Goal: Information Seeking & Learning: Find specific page/section

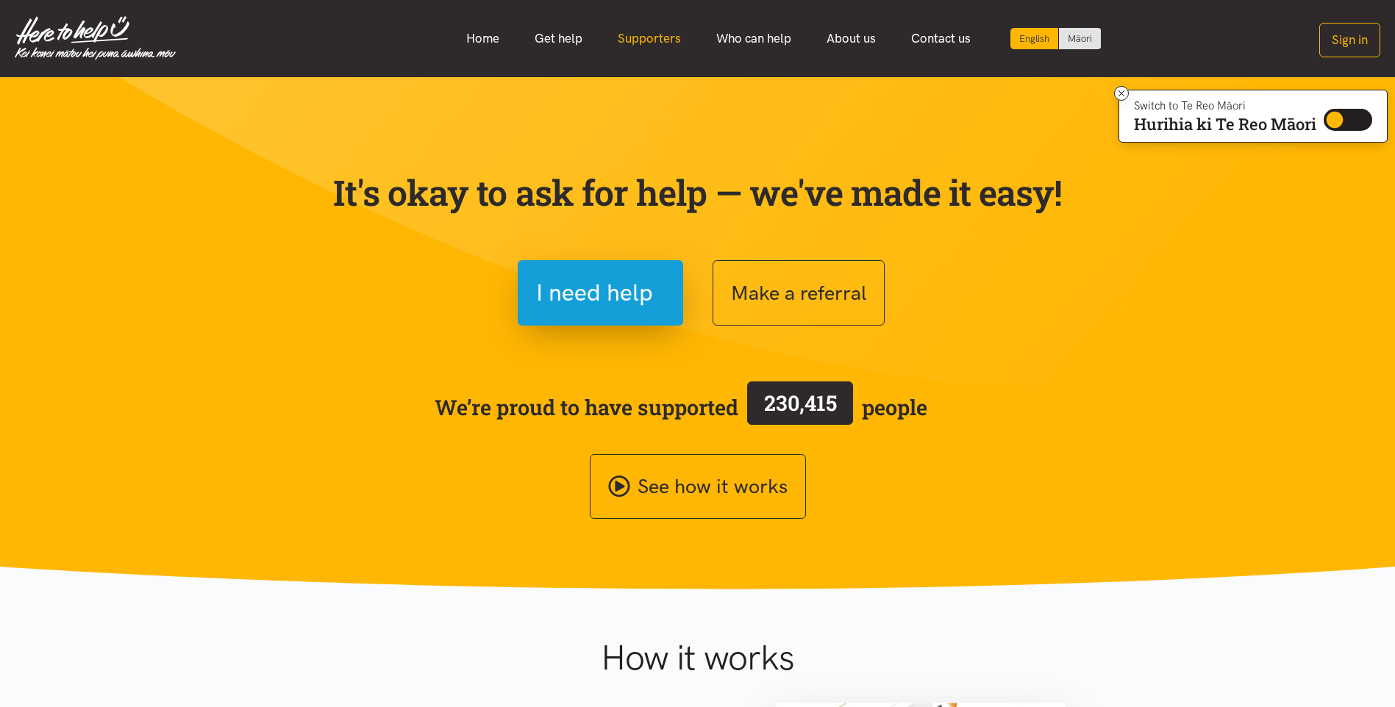
click at [657, 37] on link "Supporters" at bounding box center [649, 39] width 99 height 32
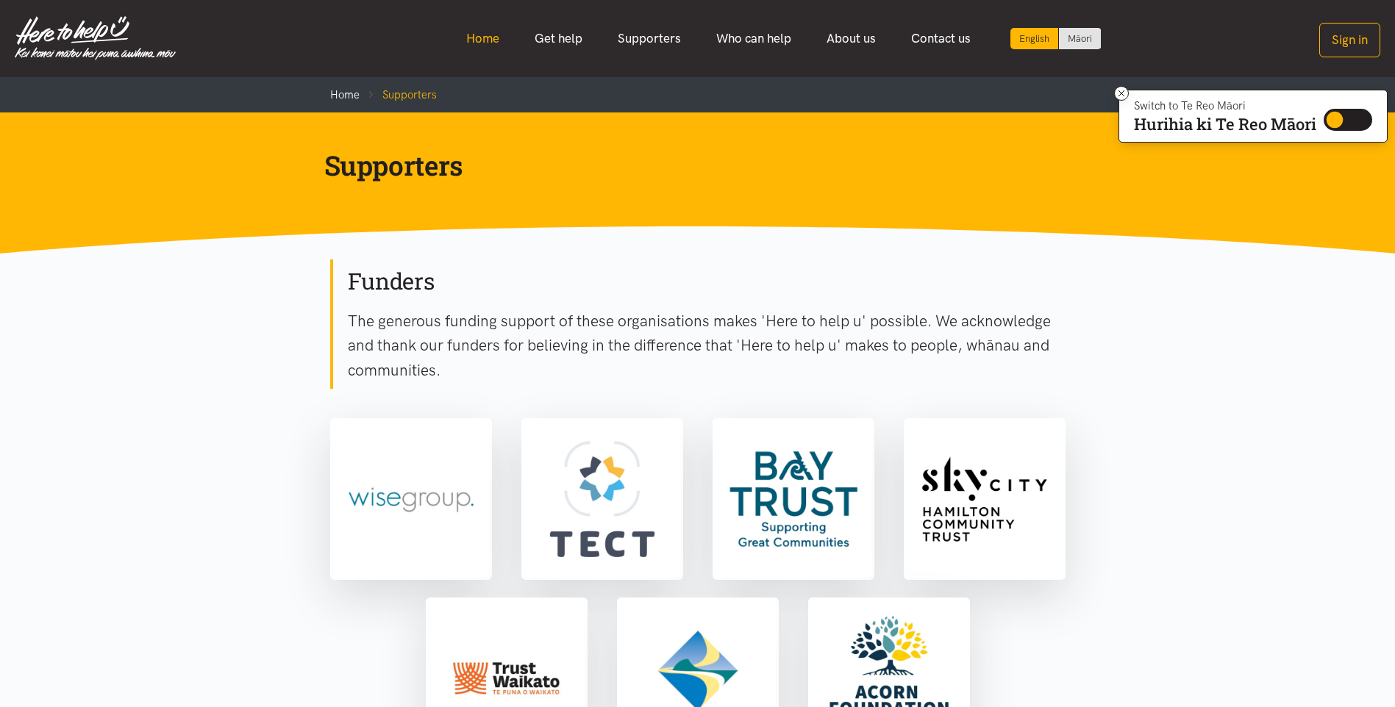
click at [482, 40] on link "Home" at bounding box center [482, 39] width 68 height 32
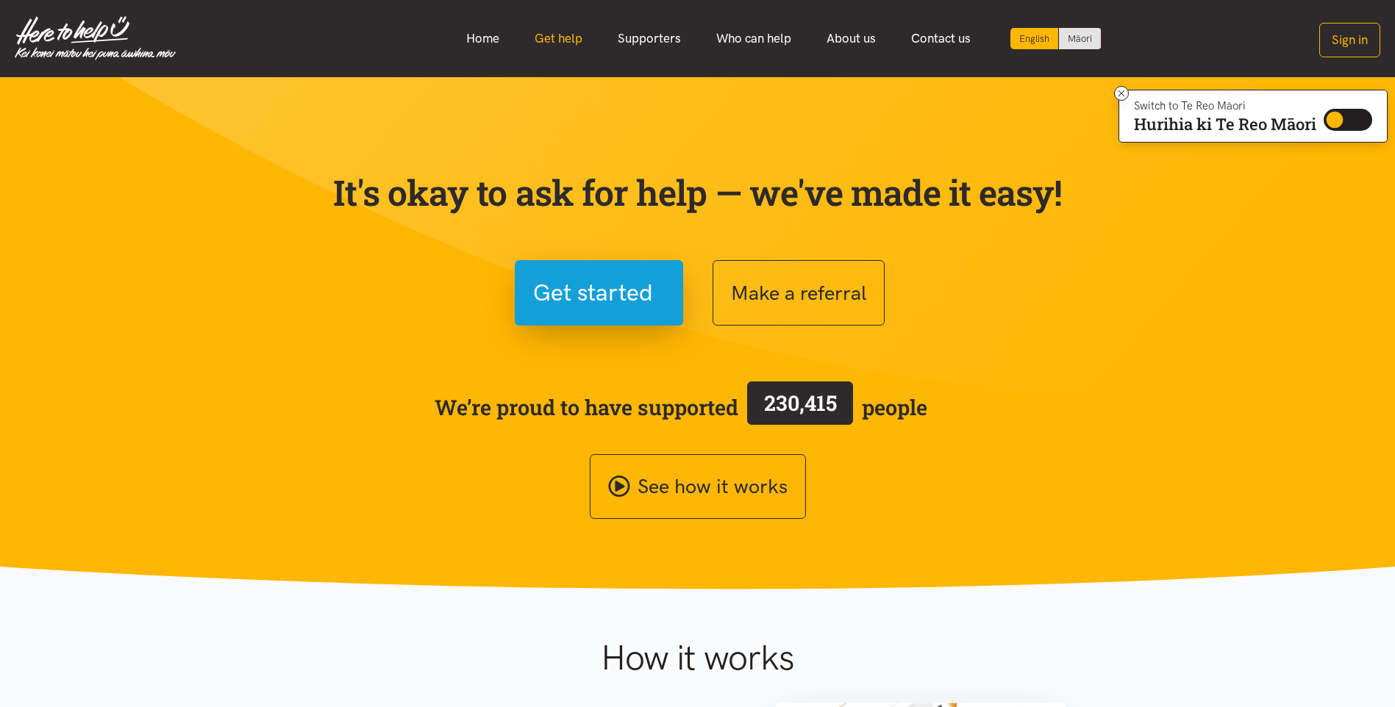
click at [576, 36] on link "Get help" at bounding box center [558, 39] width 83 height 32
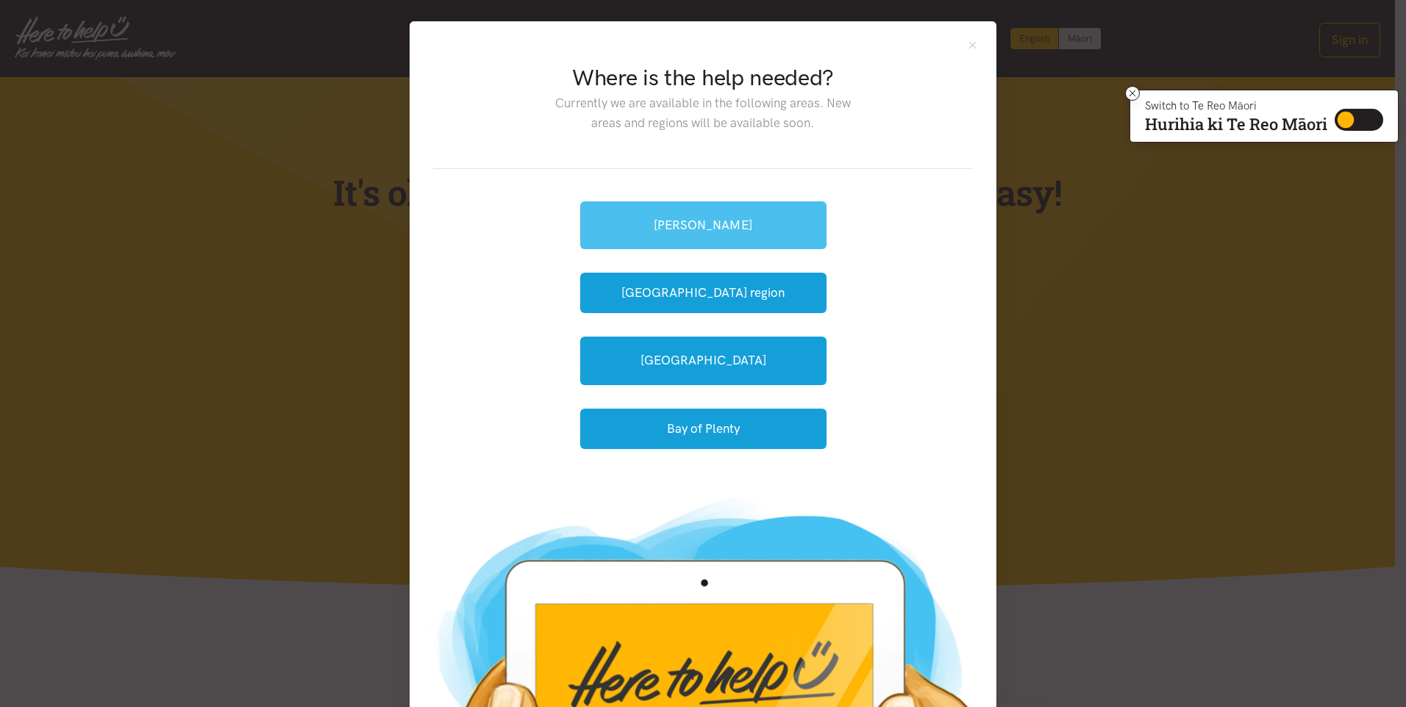
click at [743, 235] on link "[PERSON_NAME]" at bounding box center [703, 225] width 246 height 48
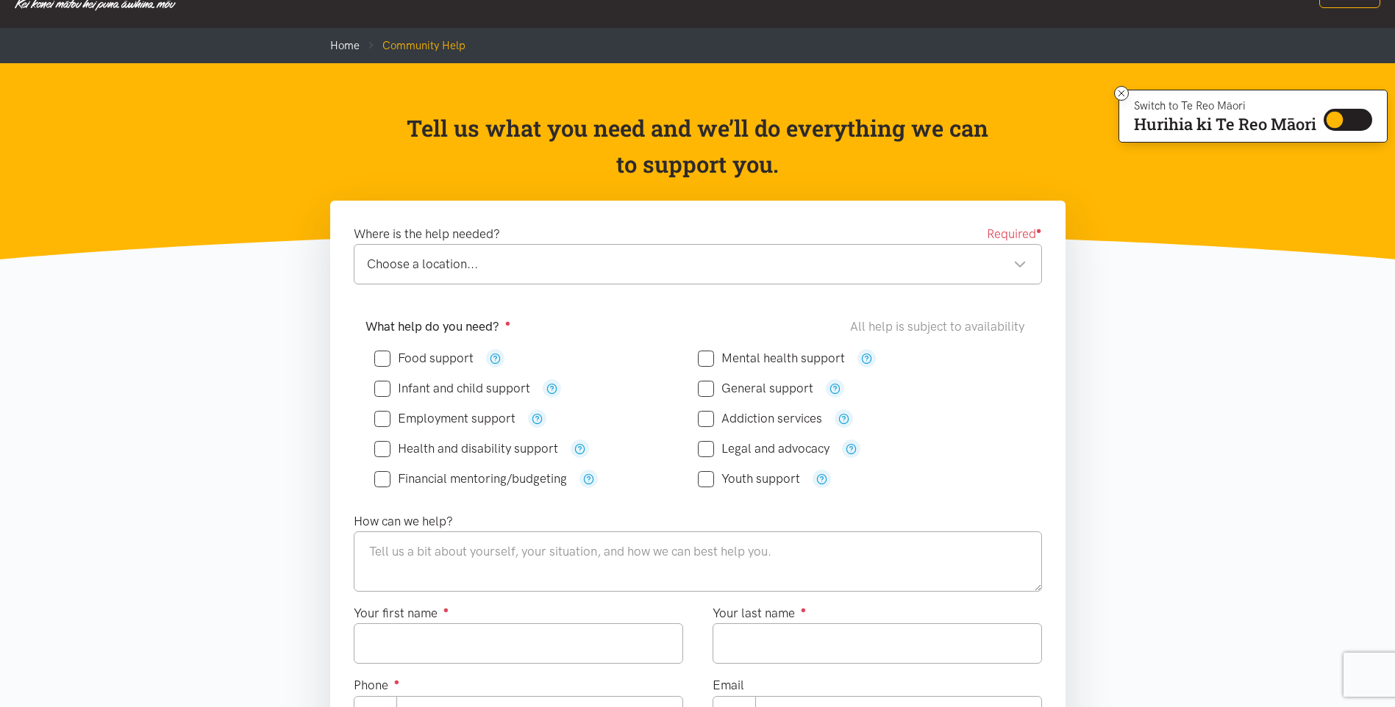
scroll to position [147, 0]
